Goal: Task Accomplishment & Management: Manage account settings

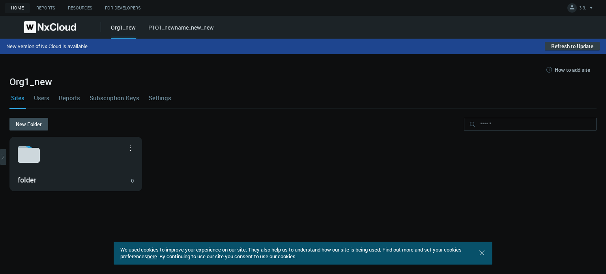
click at [566, 45] on button "Refresh to Update" at bounding box center [572, 46] width 55 height 9
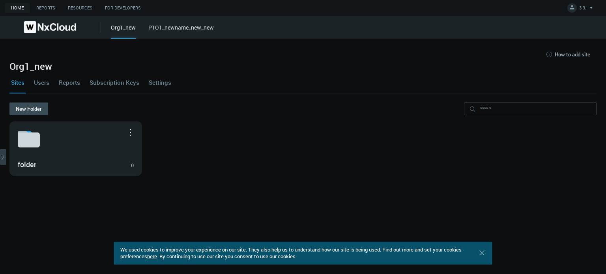
click at [4, 153] on icon "arrow_expand" at bounding box center [3, 157] width 8 height 8
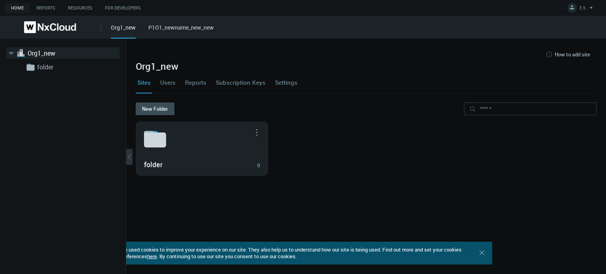
click at [166, 29] on link "P1O1_newname_new_new" at bounding box center [181, 28] width 66 height 8
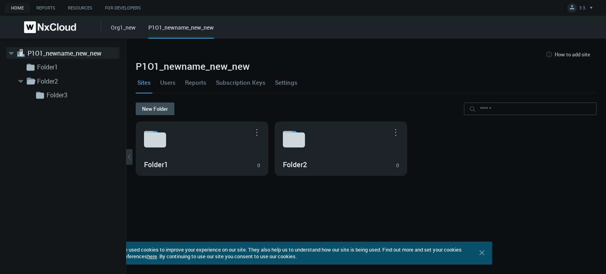
click at [176, 79] on link "Users" at bounding box center [168, 82] width 19 height 21
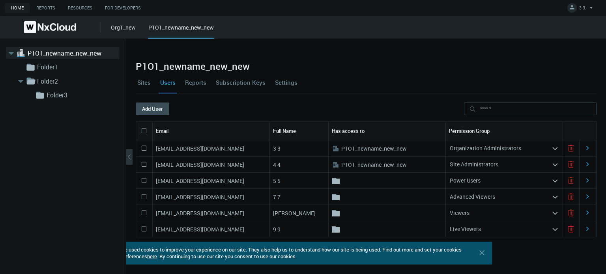
click at [207, 83] on link "Reports" at bounding box center [196, 82] width 24 height 21
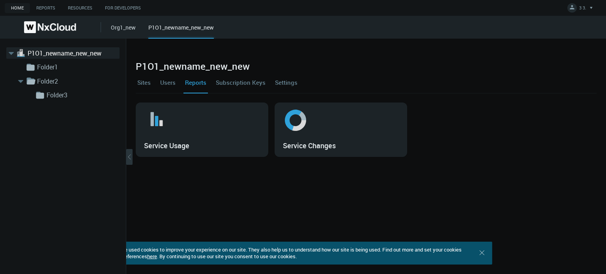
click at [232, 84] on link "Subscription Keys" at bounding box center [240, 82] width 53 height 21
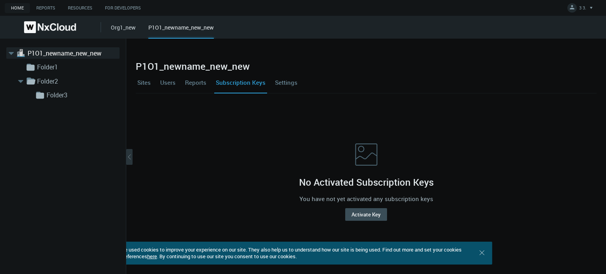
click at [287, 84] on link "Settings" at bounding box center [287, 82] width 26 height 21
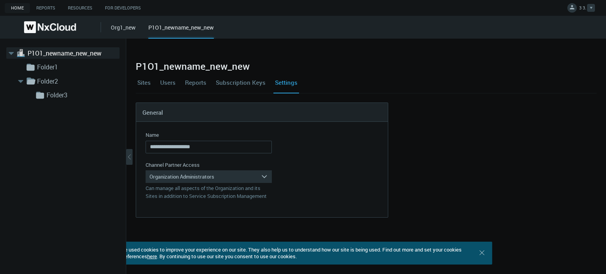
click at [591, 8] on icon at bounding box center [591, 8] width 3 height 2
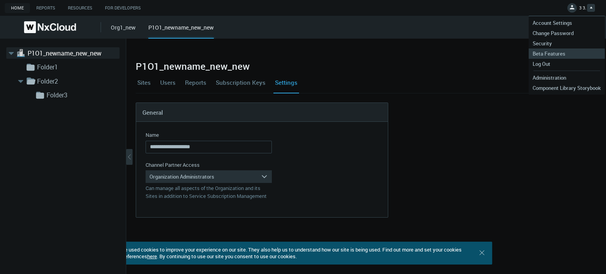
click at [553, 53] on span "Beta Features" at bounding box center [549, 53] width 41 height 7
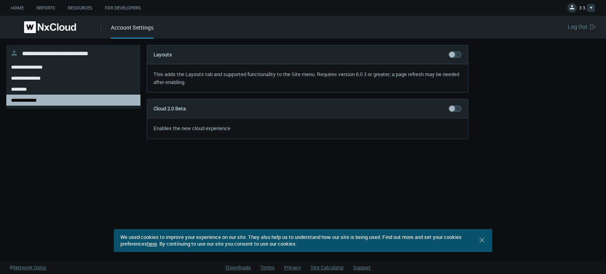
click at [578, 6] on link "3 3." at bounding box center [582, 8] width 28 height 9
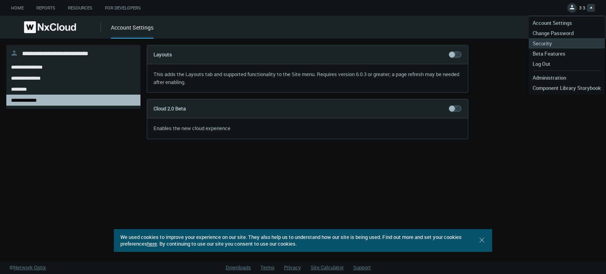
click at [563, 39] on link "Security" at bounding box center [567, 43] width 76 height 10
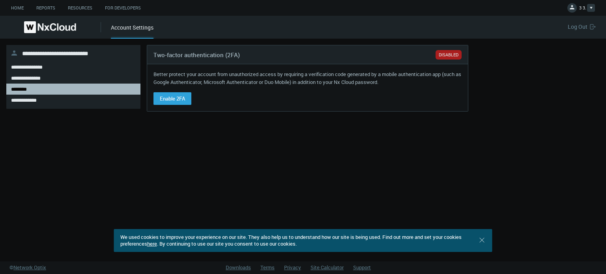
click at [577, 13] on link "3 3." at bounding box center [582, 8] width 28 height 9
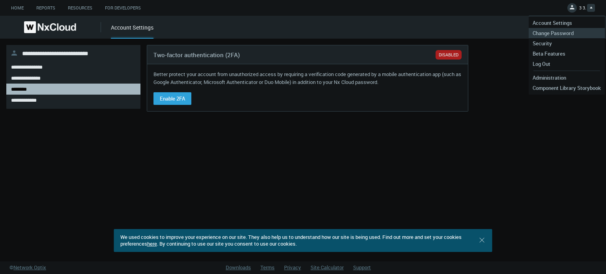
click at [561, 34] on span "Change Password" at bounding box center [553, 33] width 49 height 7
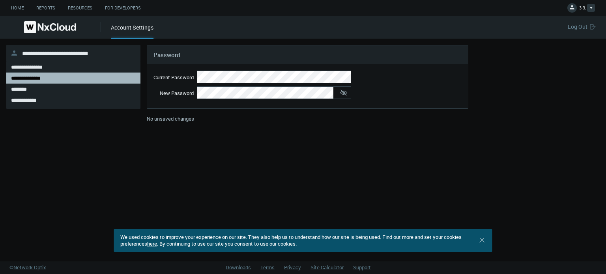
click at [579, 4] on button "3 3." at bounding box center [581, 8] width 35 height 16
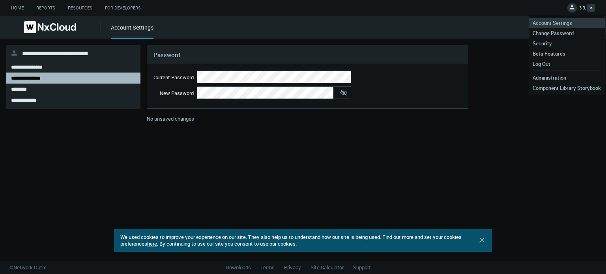
click at [575, 19] on link "Account Settings" at bounding box center [567, 23] width 76 height 10
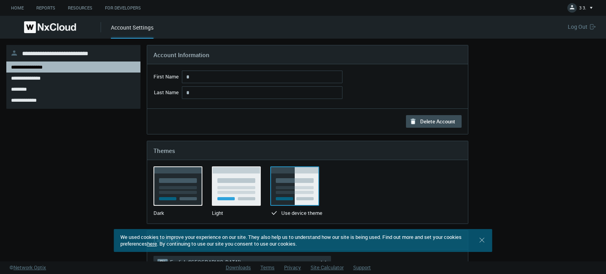
click at [69, 33] on img at bounding box center [50, 27] width 52 height 12
